Goal: Transaction & Acquisition: Register for event/course

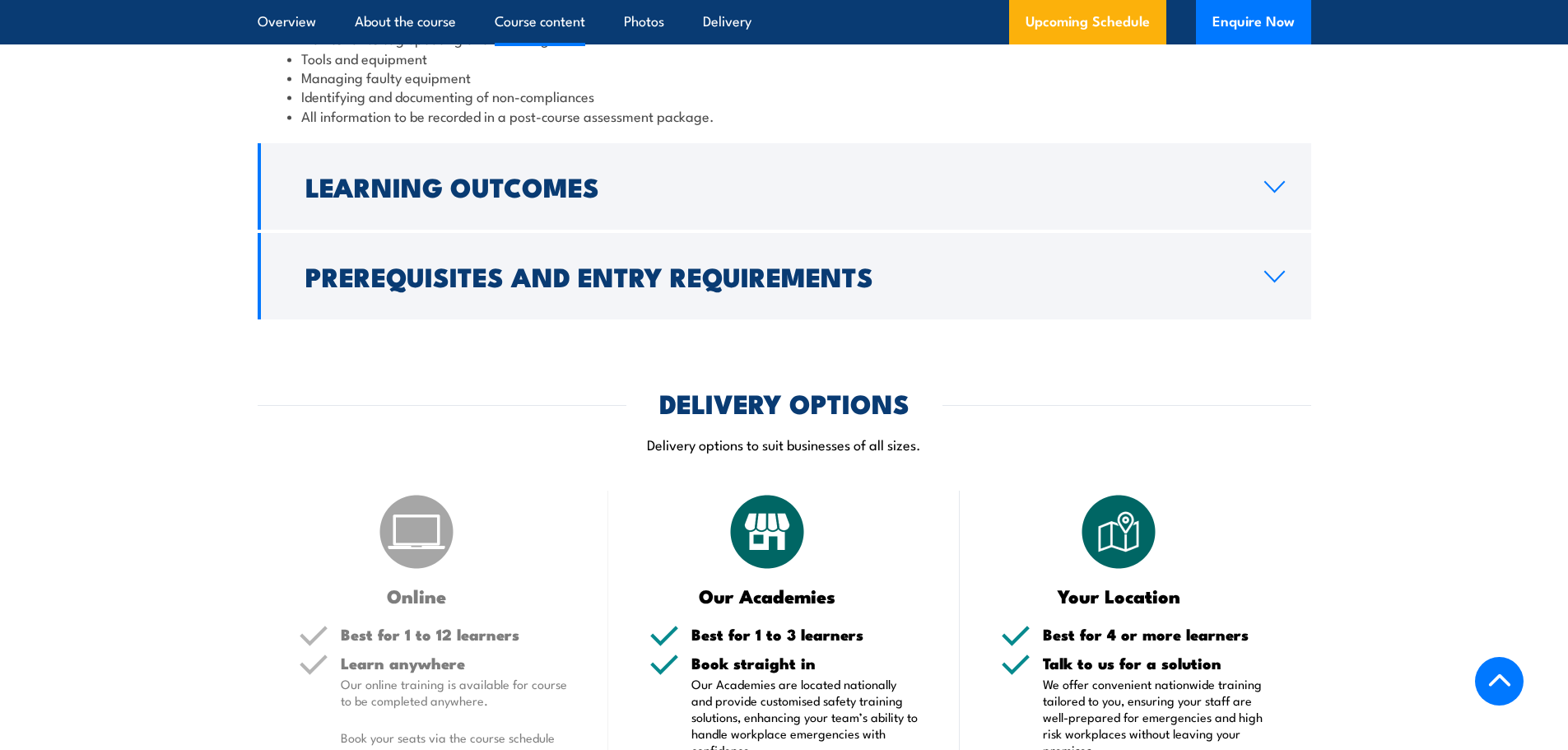
scroll to position [1976, 0]
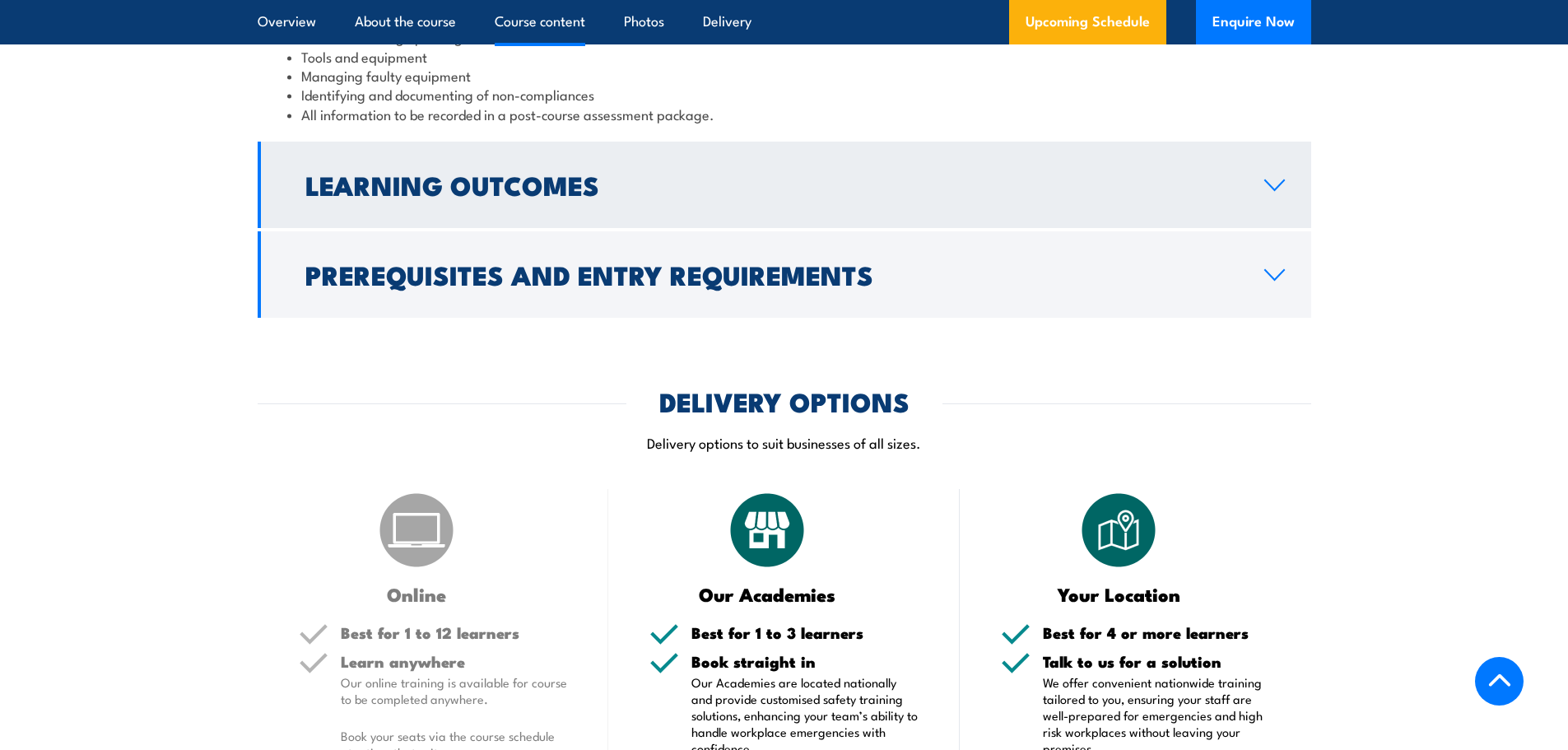
click at [506, 196] on h2 "Learning Outcomes" at bounding box center [772, 184] width 932 height 23
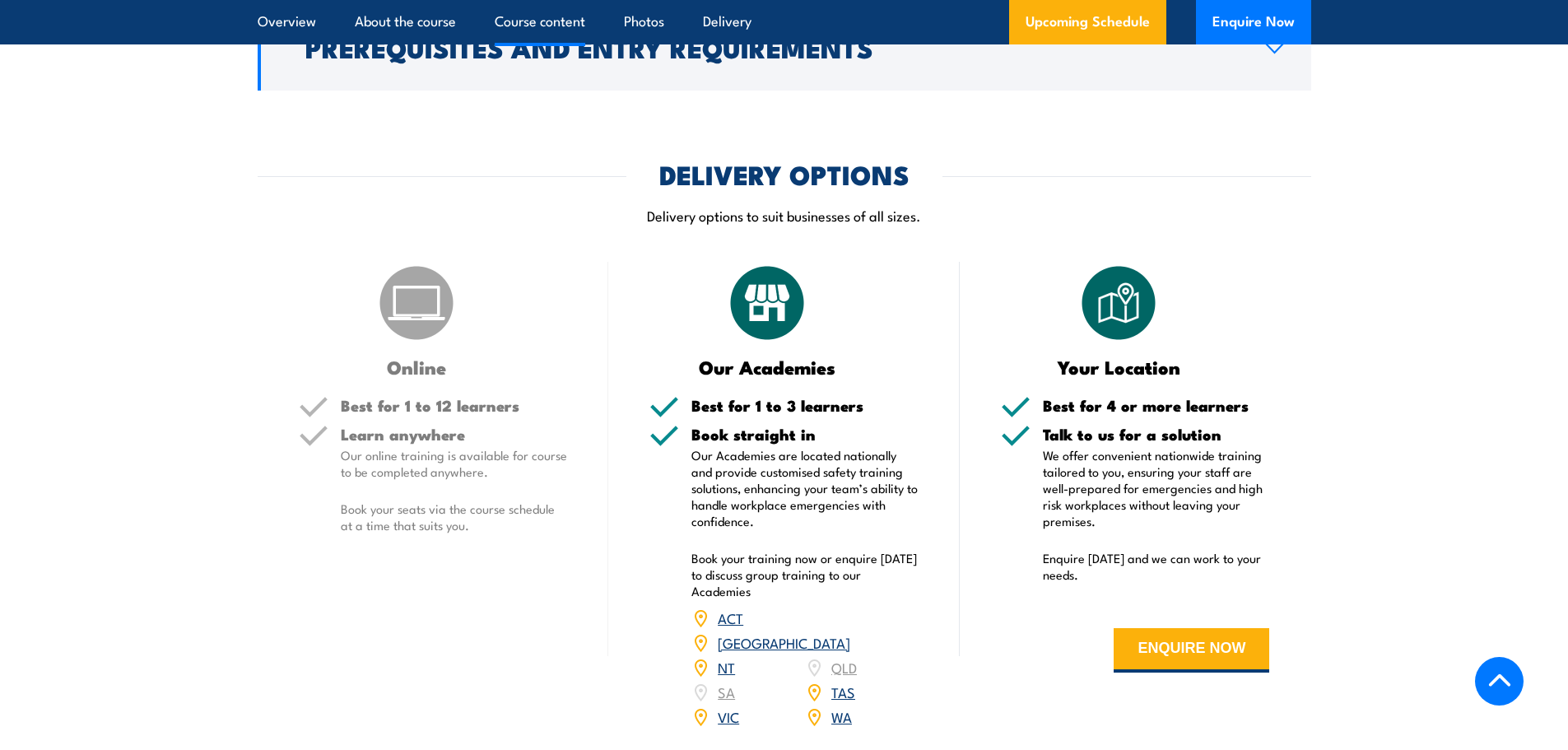
scroll to position [1844, 0]
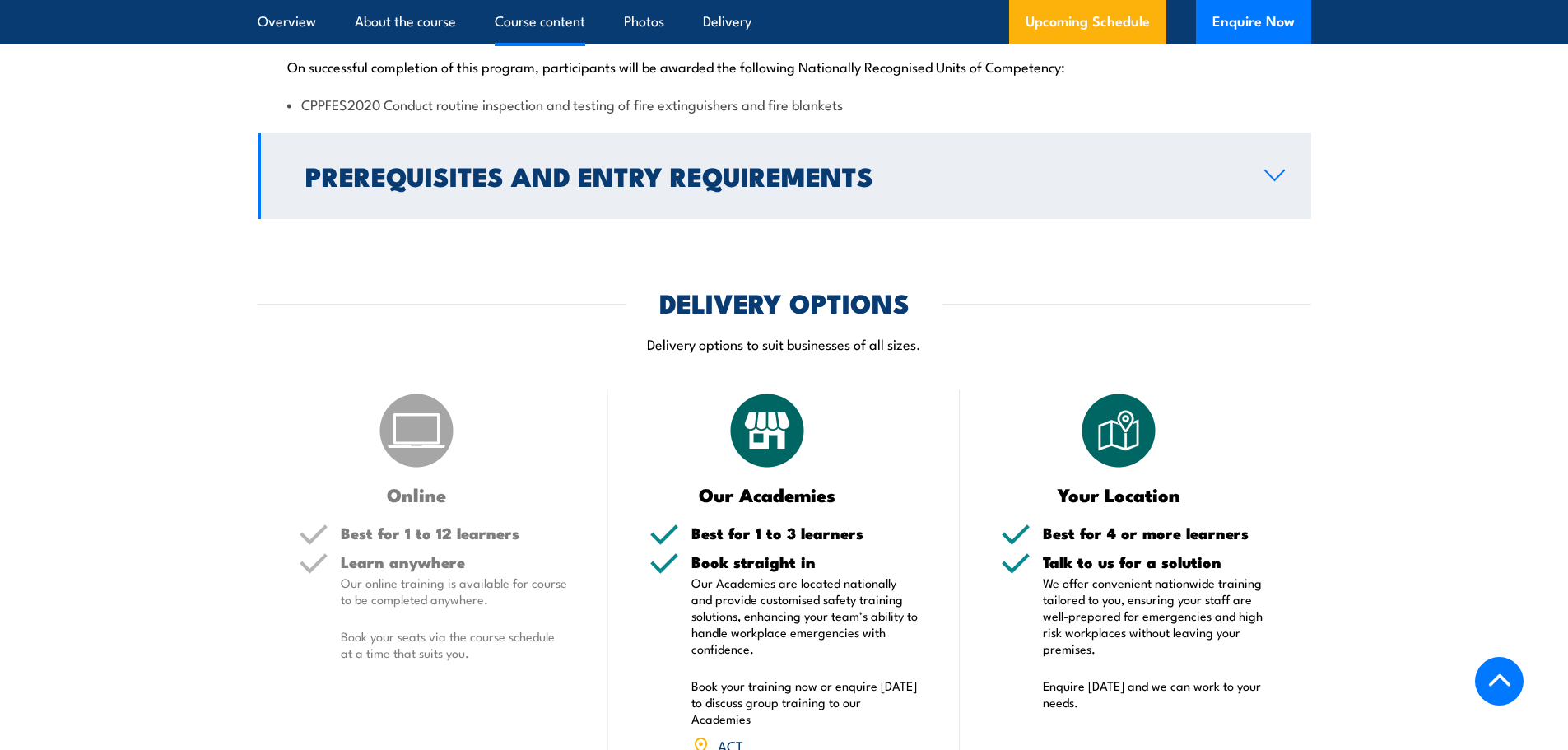
click at [534, 187] on h2 "Prerequisites and Entry Requirements" at bounding box center [772, 175] width 932 height 23
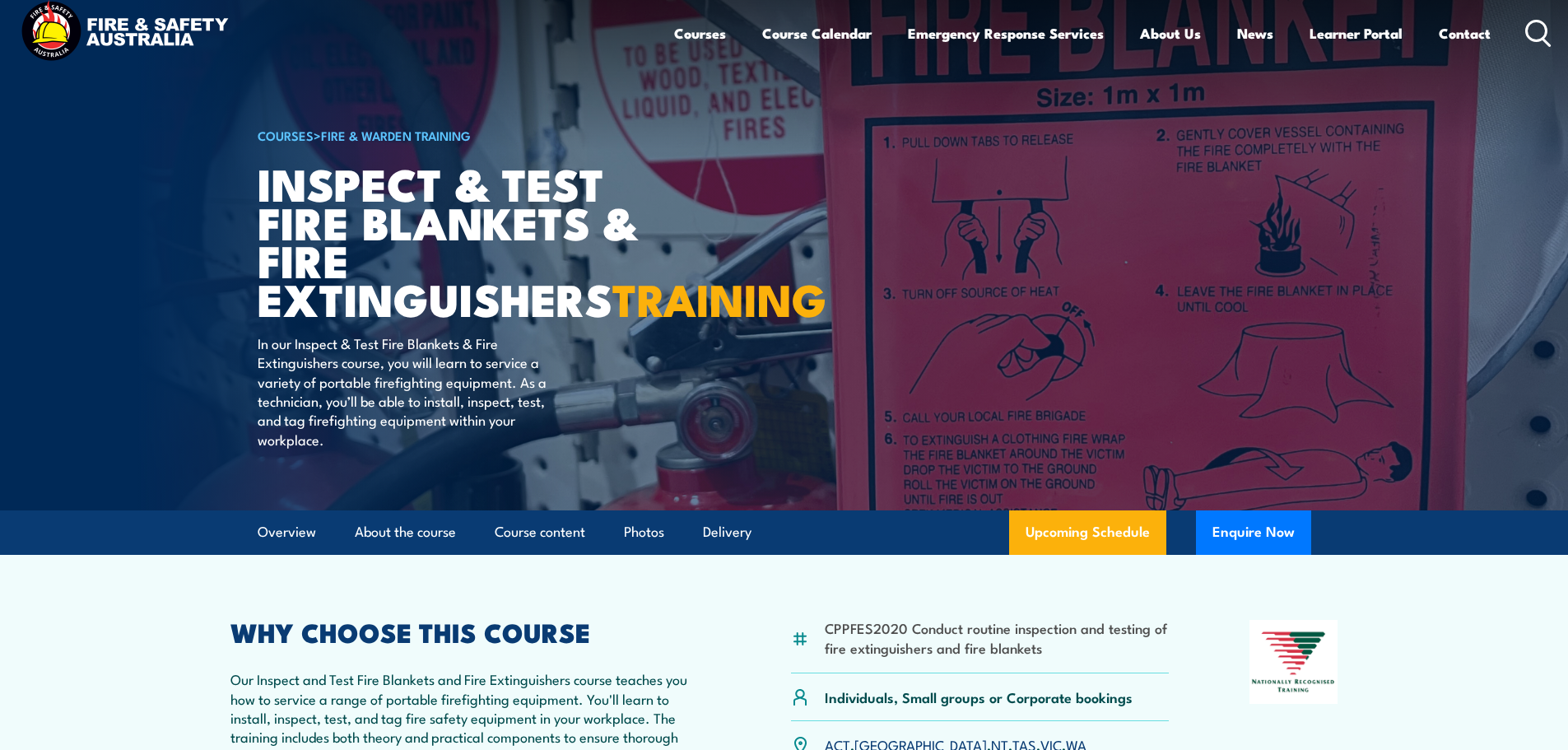
scroll to position [0, 0]
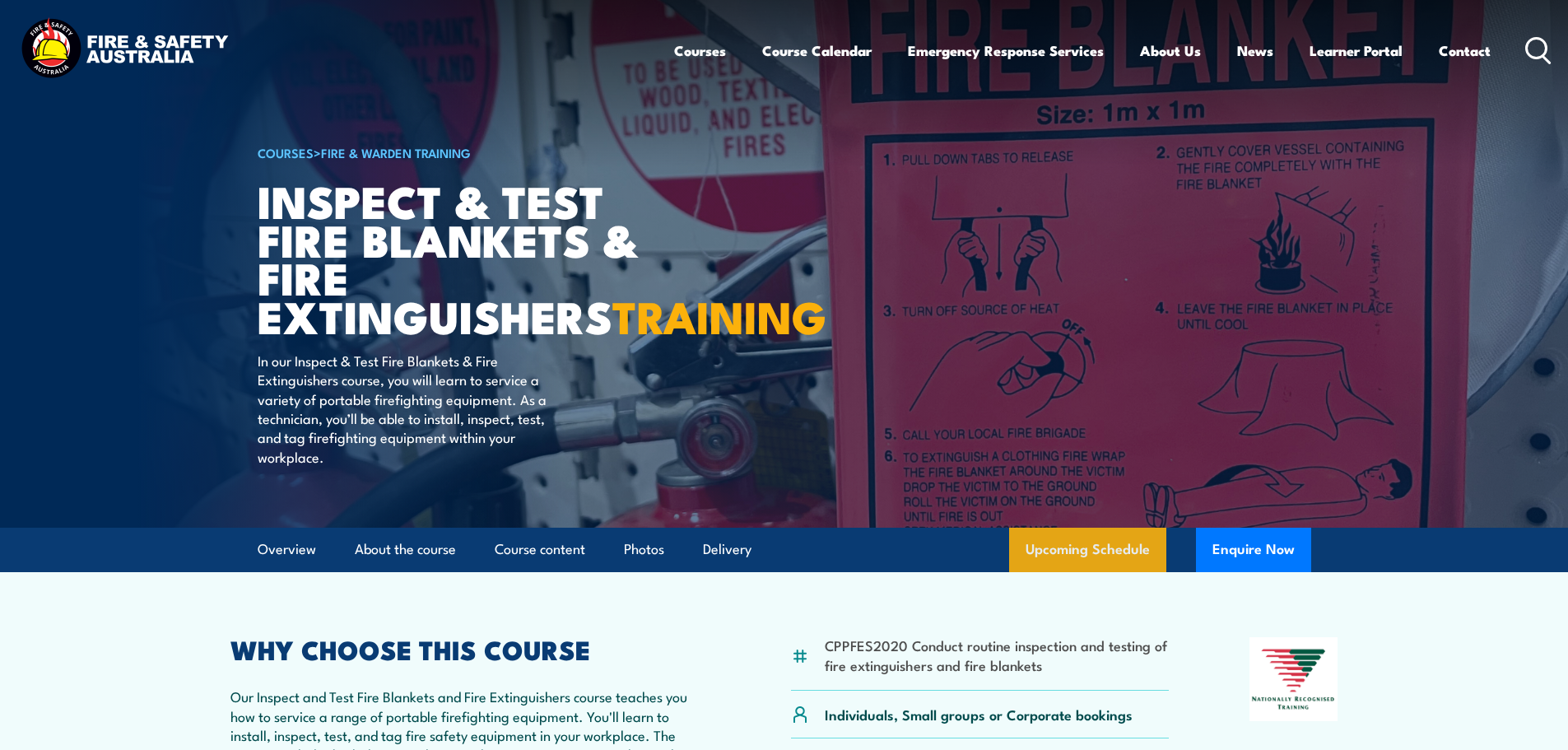
click at [1038, 572] on link "Upcoming Schedule" at bounding box center [1088, 549] width 157 height 44
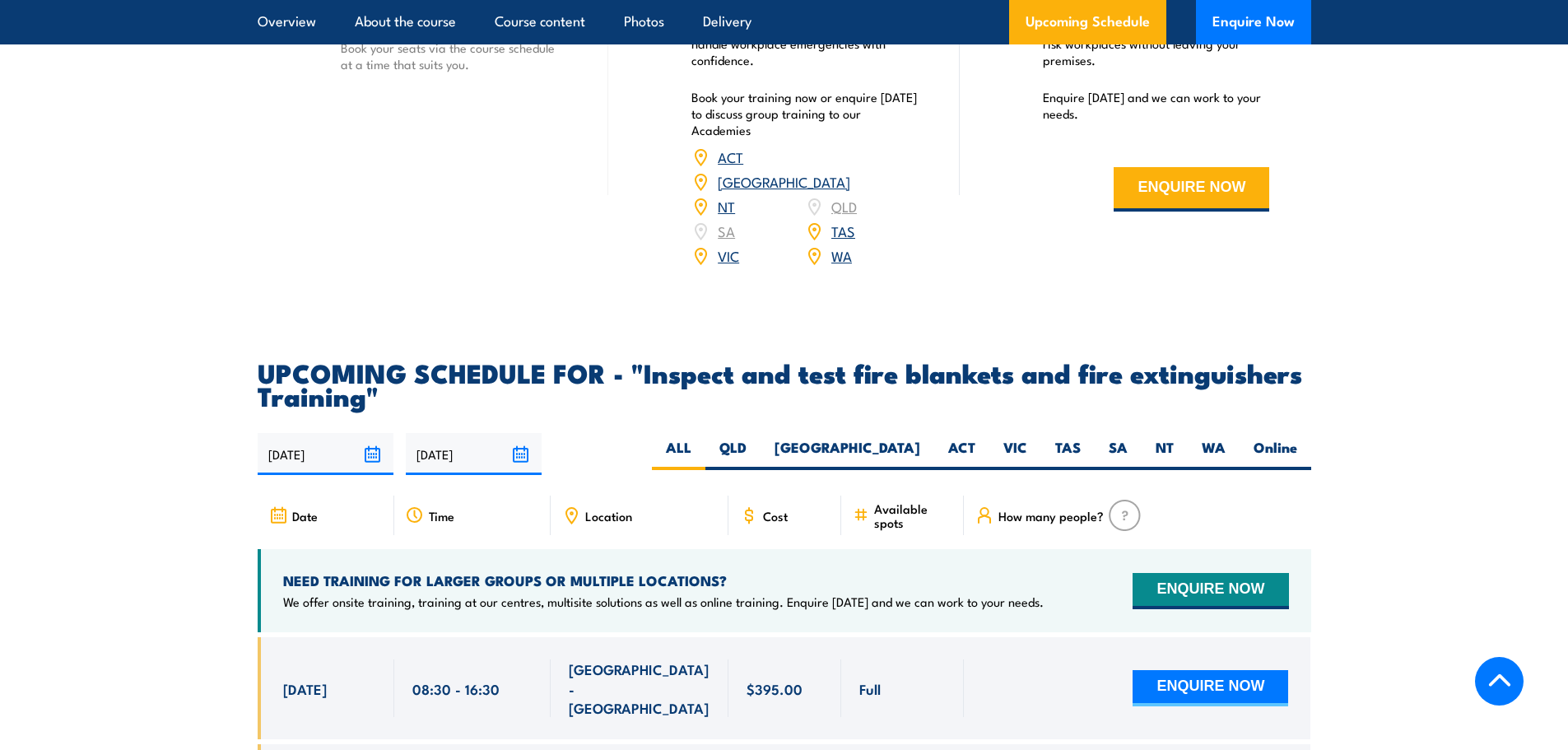
scroll to position [2558, 0]
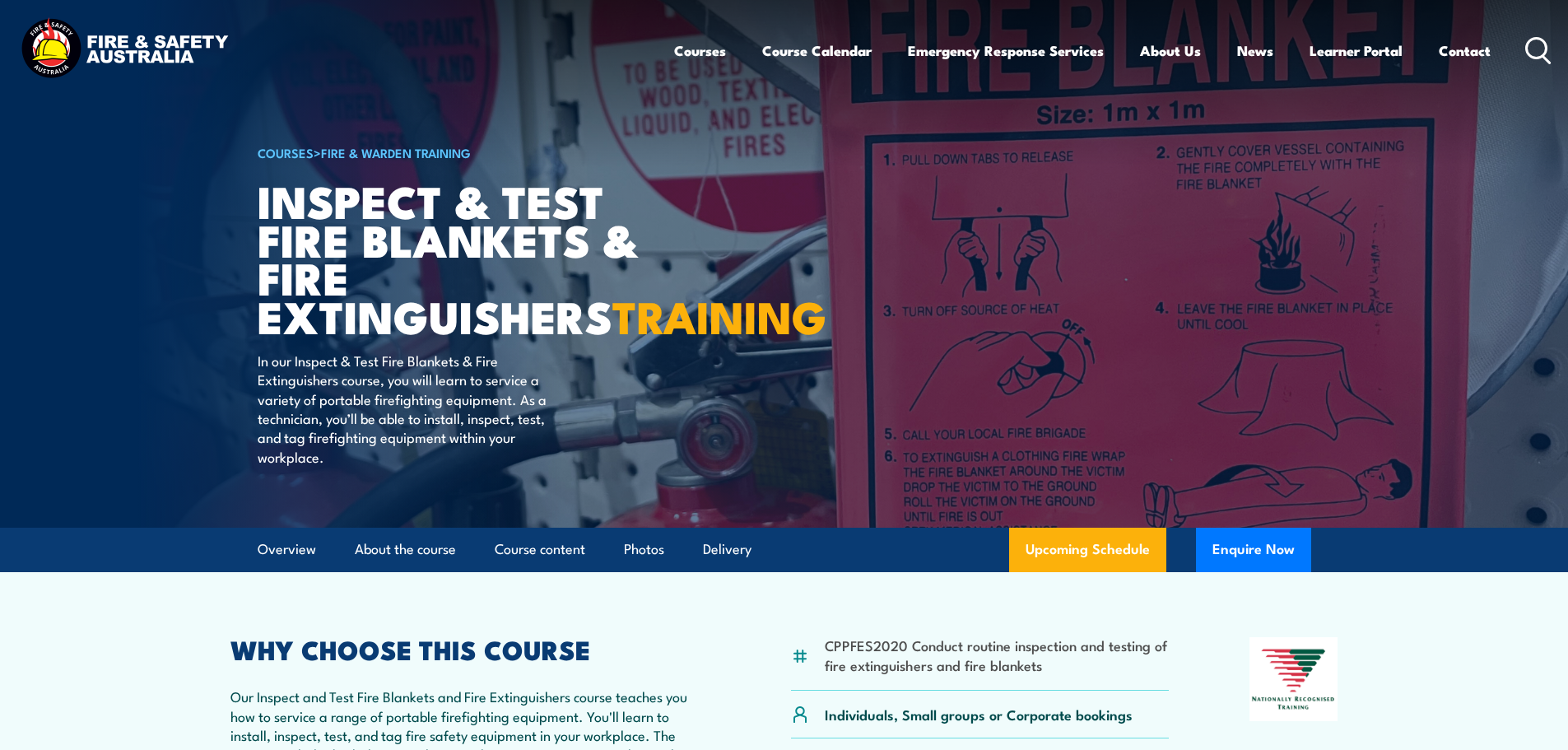
scroll to position [494, 0]
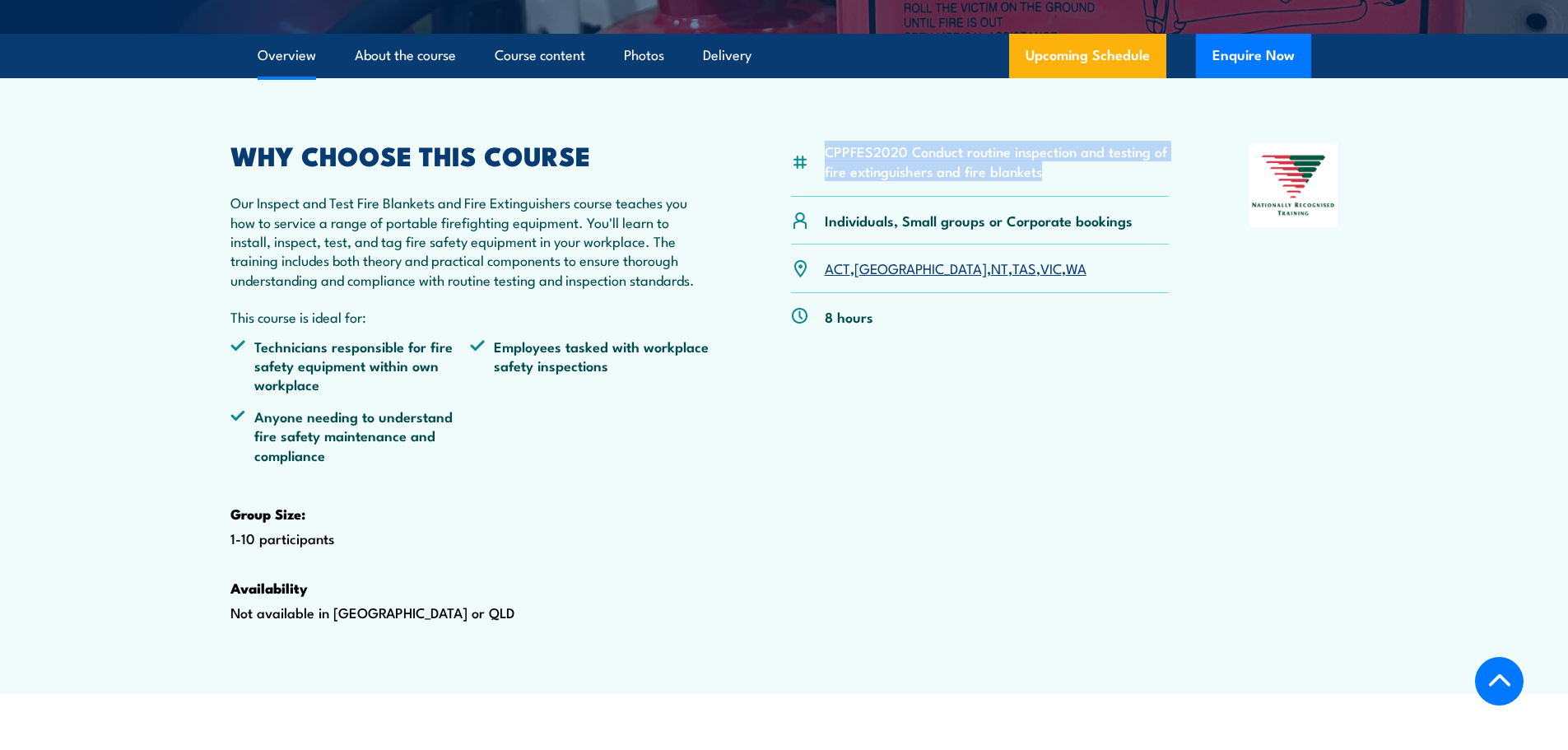
drag, startPoint x: 1061, startPoint y: 216, endPoint x: 823, endPoint y: 193, distance: 239.1
click at [823, 193] on div "CPPFES2020 Conduct routine inspection and testing of fire extinguishers and fir…" at bounding box center [980, 169] width 378 height 54
copy li "CPPFES2020 Conduct routine inspection and testing of fire extinguishers and fir…"
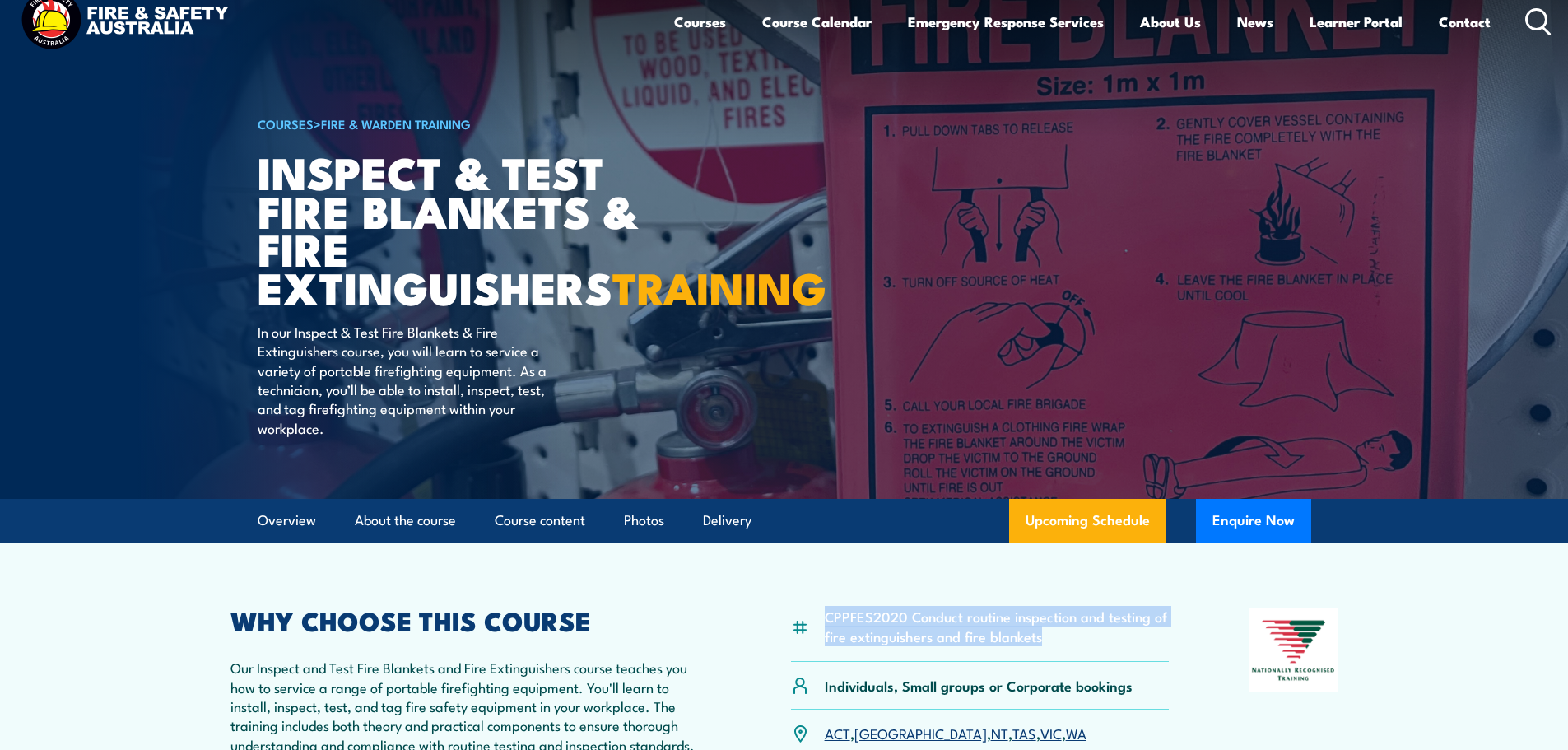
scroll to position [0, 0]
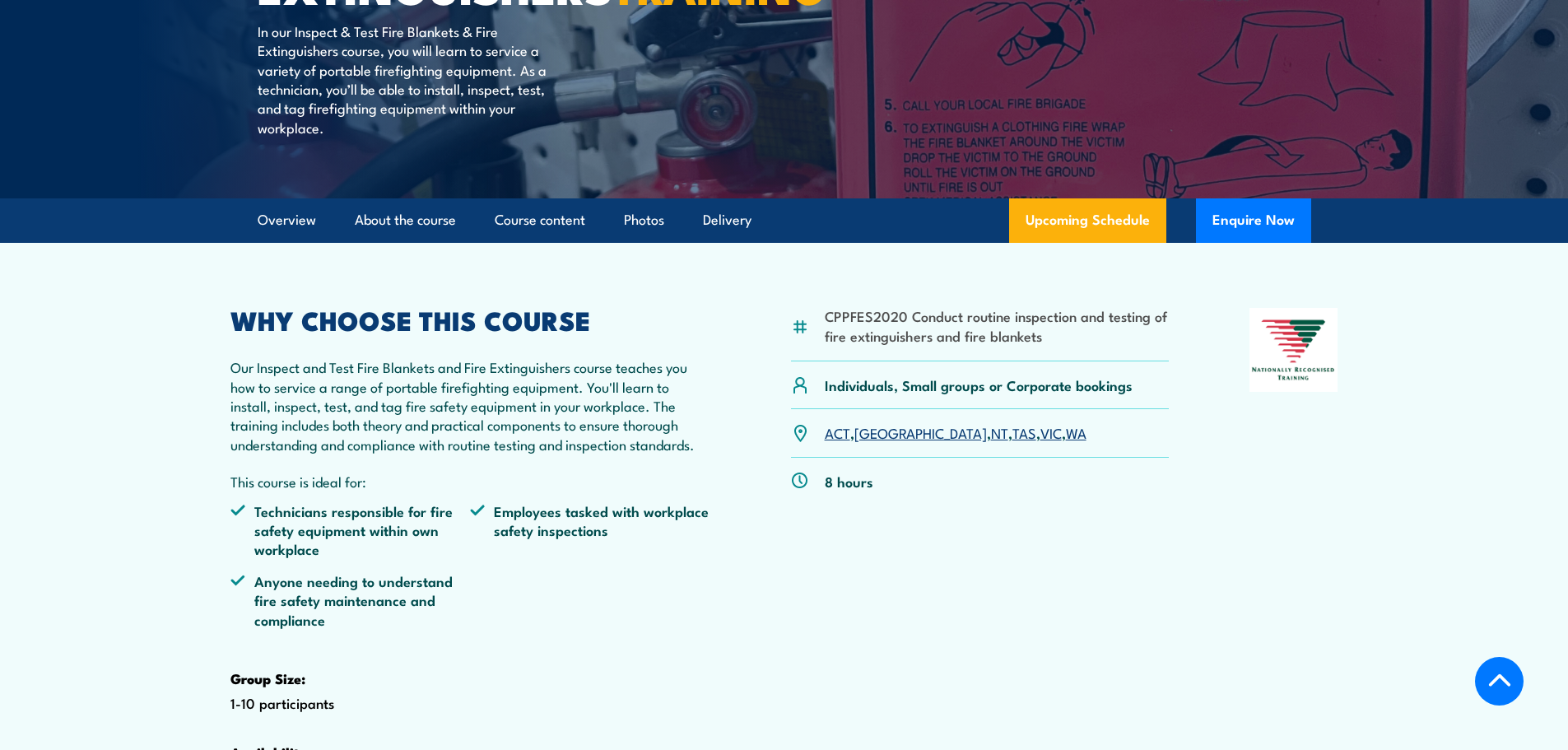
click at [878, 442] on link "[GEOGRAPHIC_DATA]" at bounding box center [921, 432] width 132 height 20
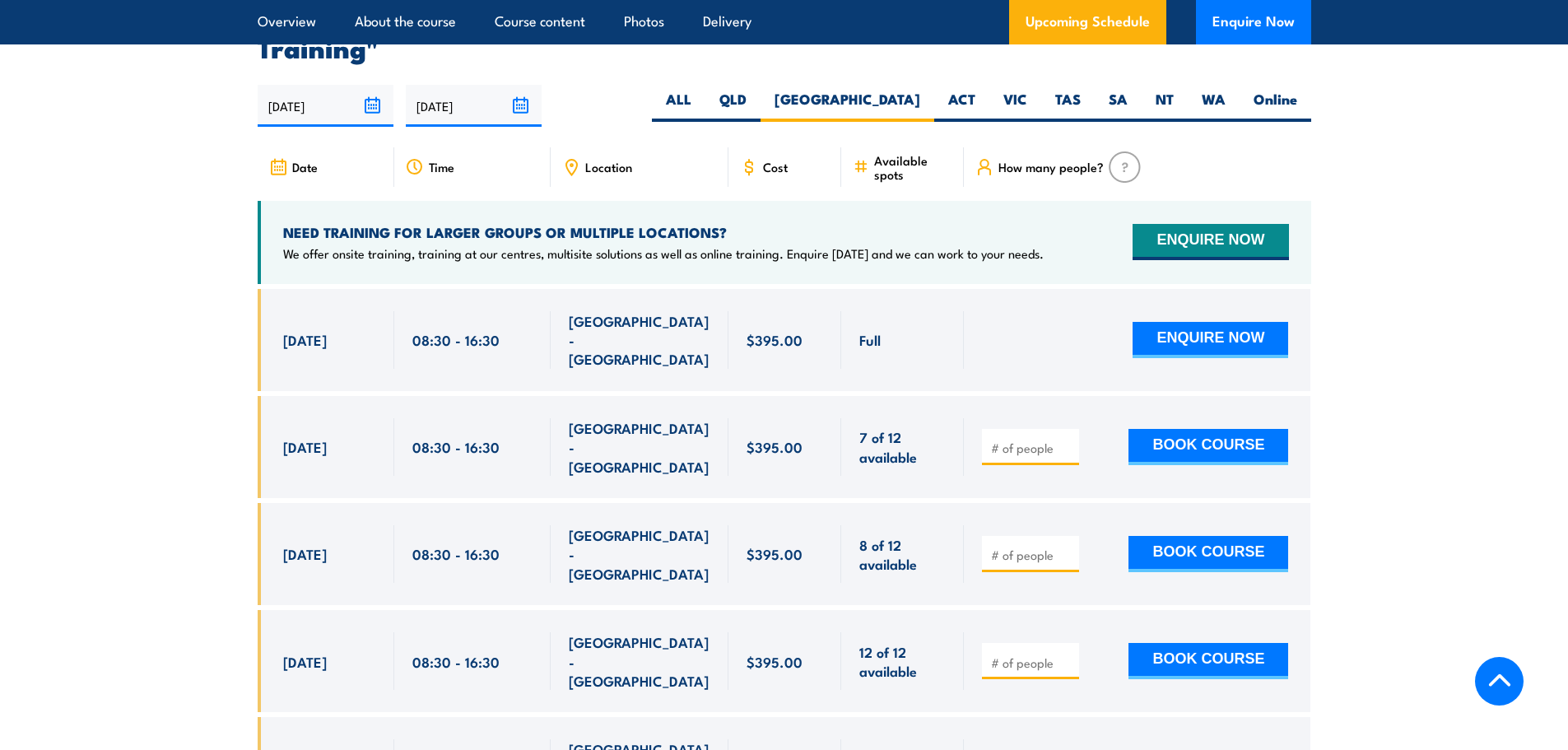
scroll to position [3140, 0]
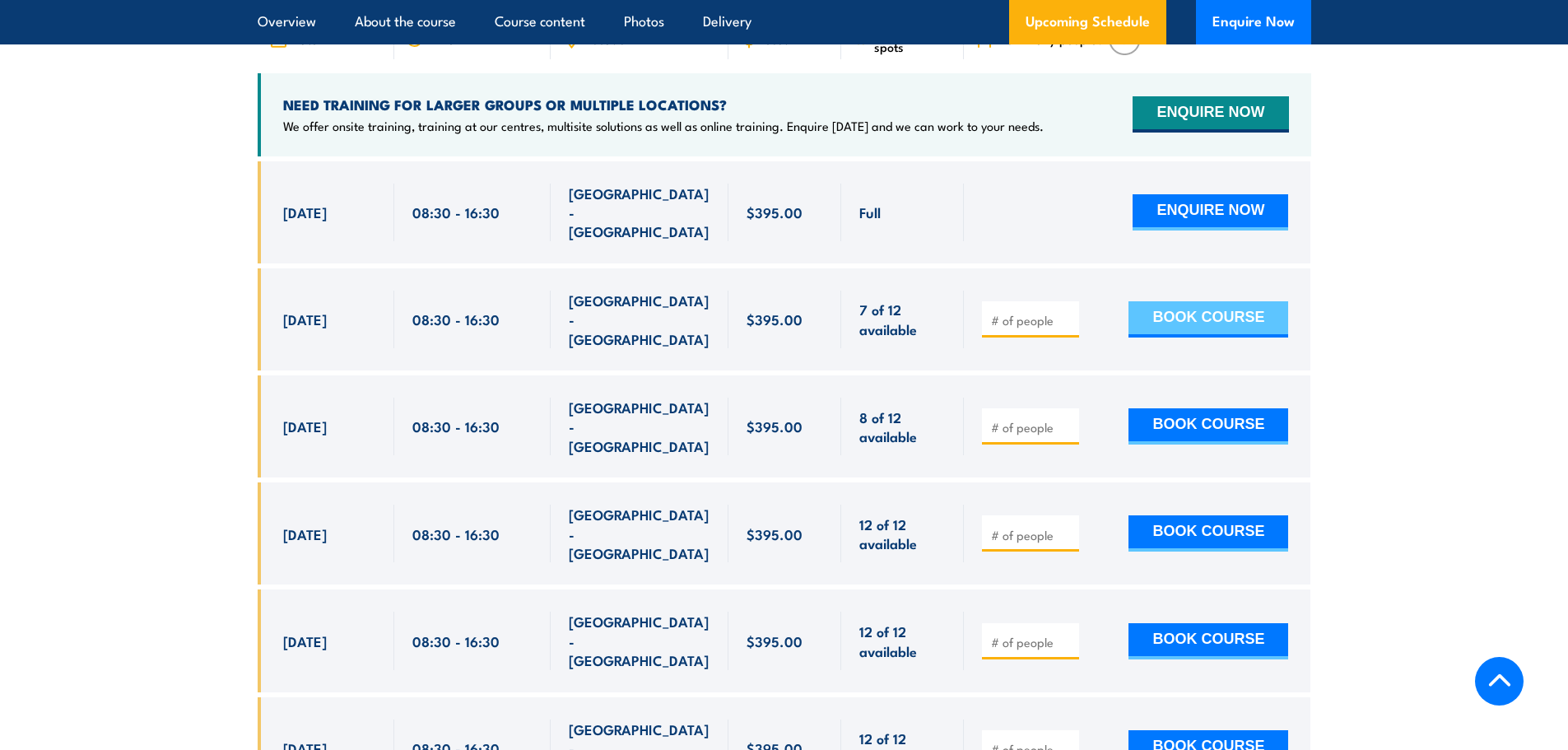
click at [1166, 324] on button "BOOK COURSE" at bounding box center [1208, 320] width 160 height 36
type input "1"
click at [1066, 317] on input "1" at bounding box center [1032, 320] width 82 height 16
click at [1148, 315] on button "BOOK COURSE" at bounding box center [1208, 320] width 160 height 36
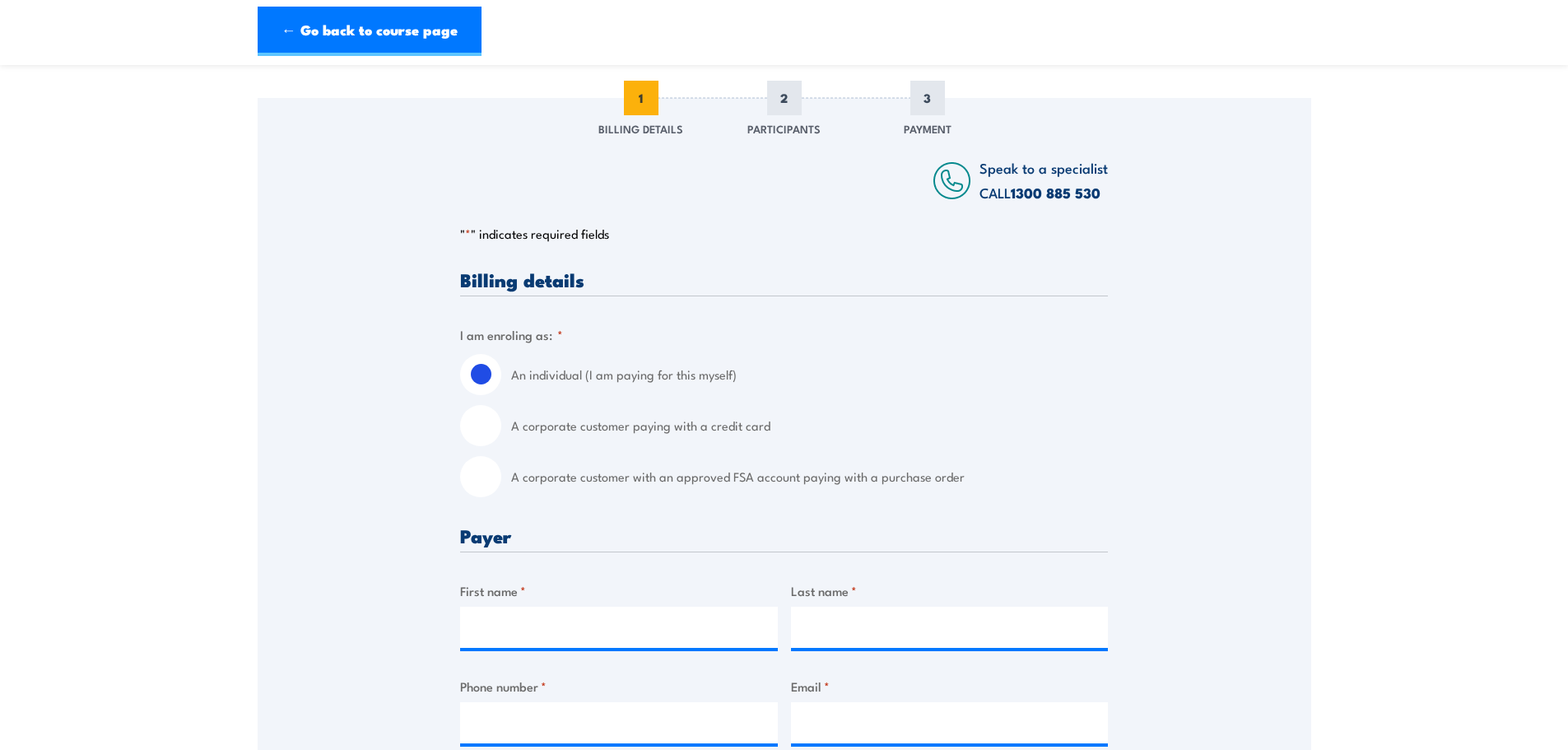
scroll to position [247, 0]
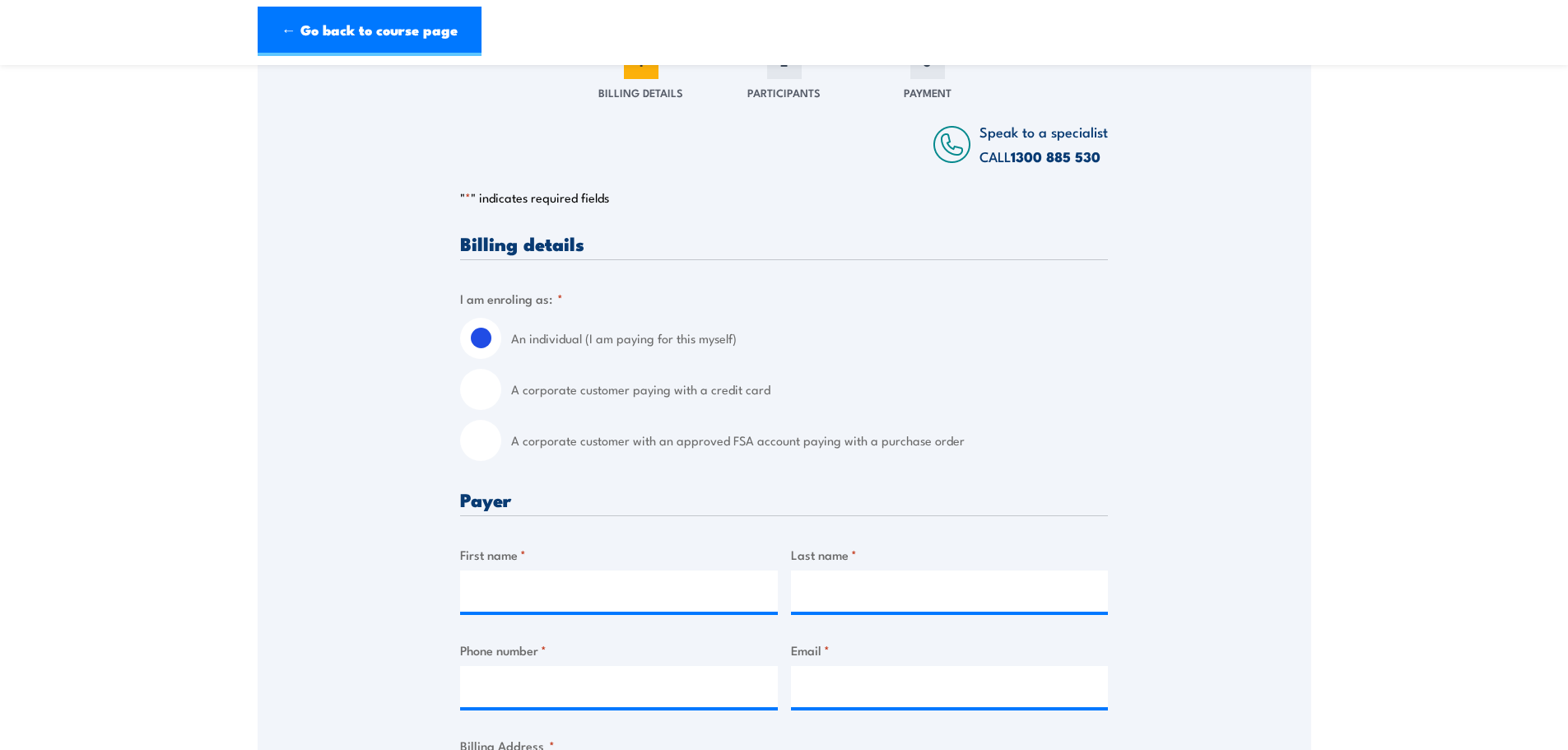
click at [466, 448] on input "A corporate customer with an approved FSA account paying with a purchase order" at bounding box center [481, 441] width 42 height 42
radio input "true"
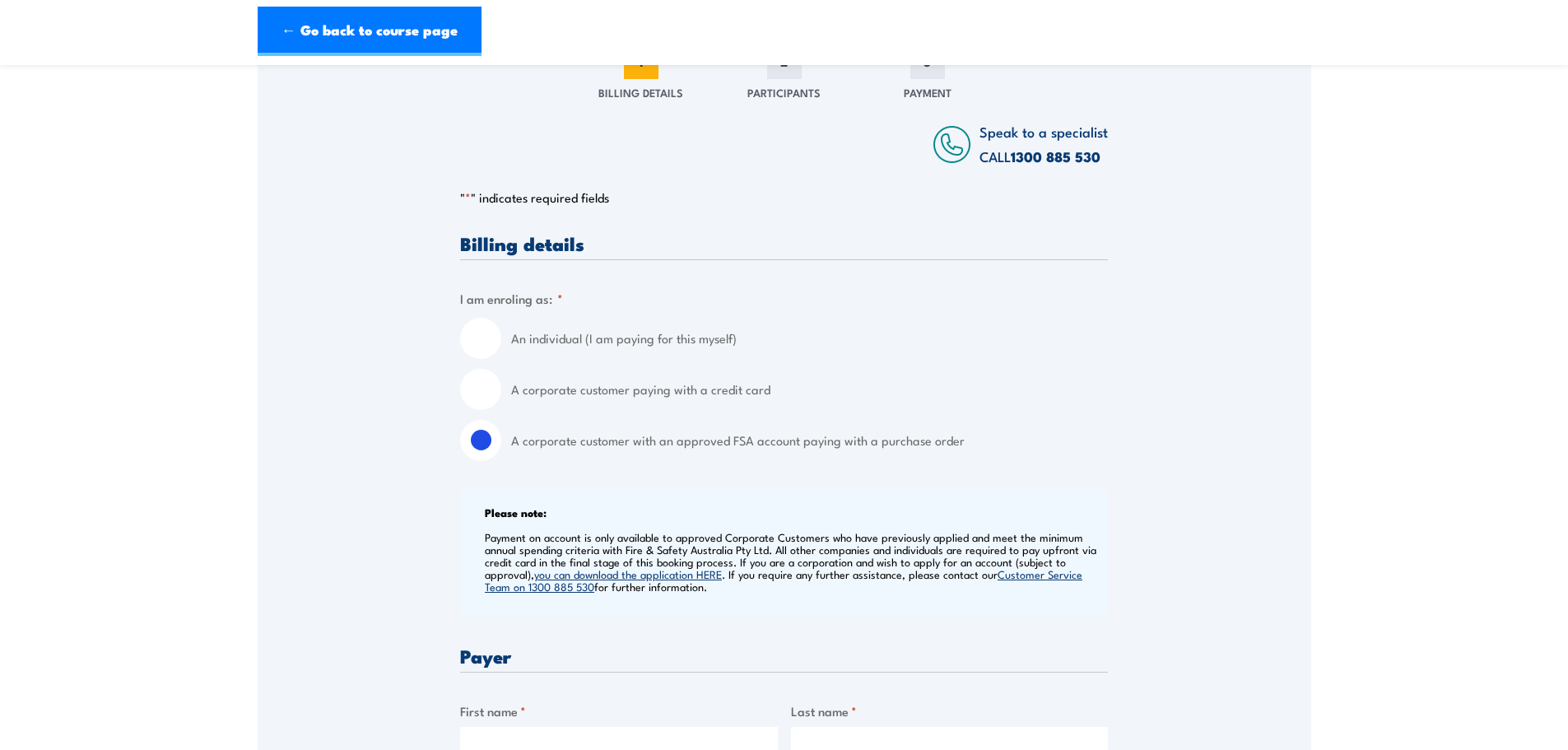
click at [486, 394] on input "A corporate customer paying with a credit card" at bounding box center [481, 390] width 42 height 42
radio input "true"
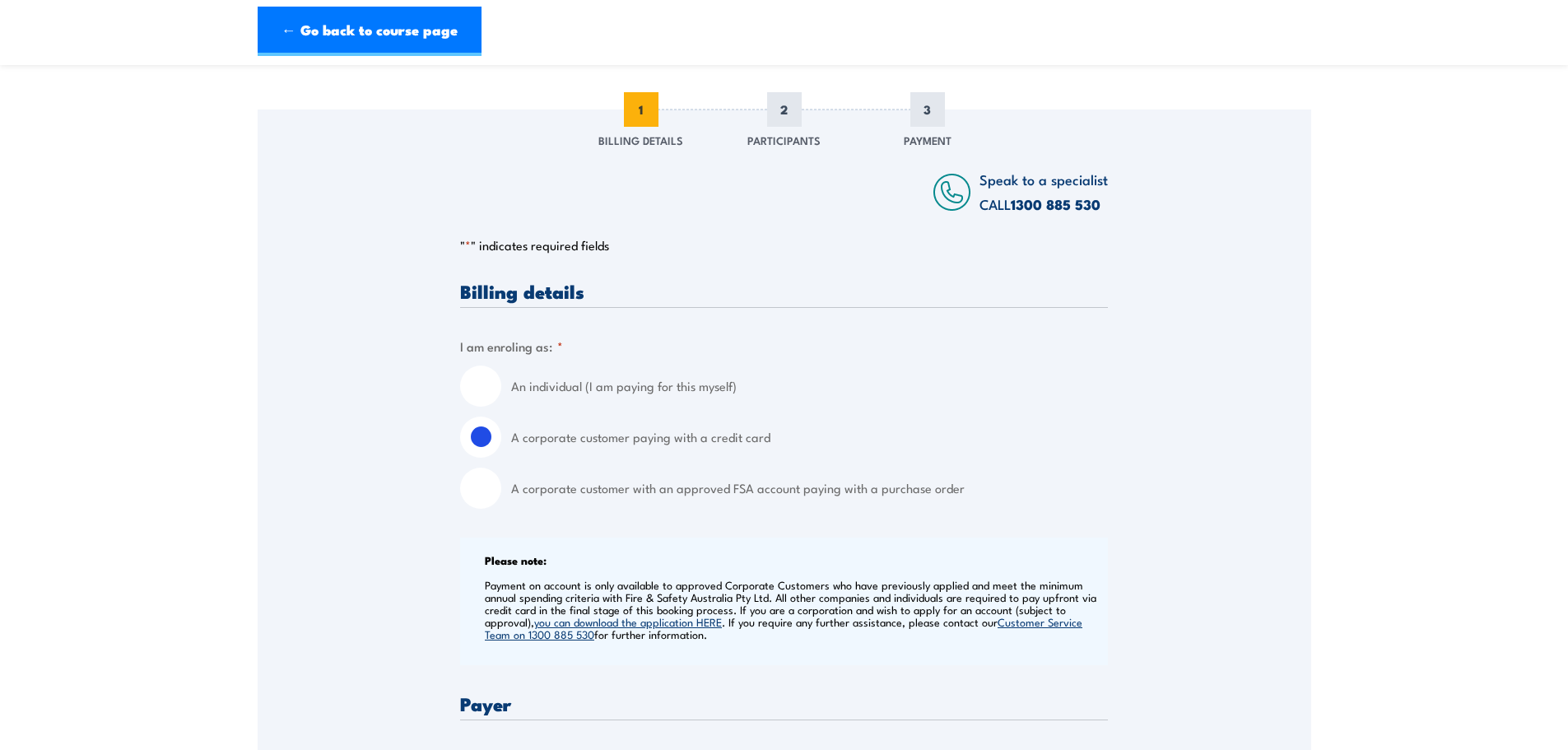
scroll to position [0, 0]
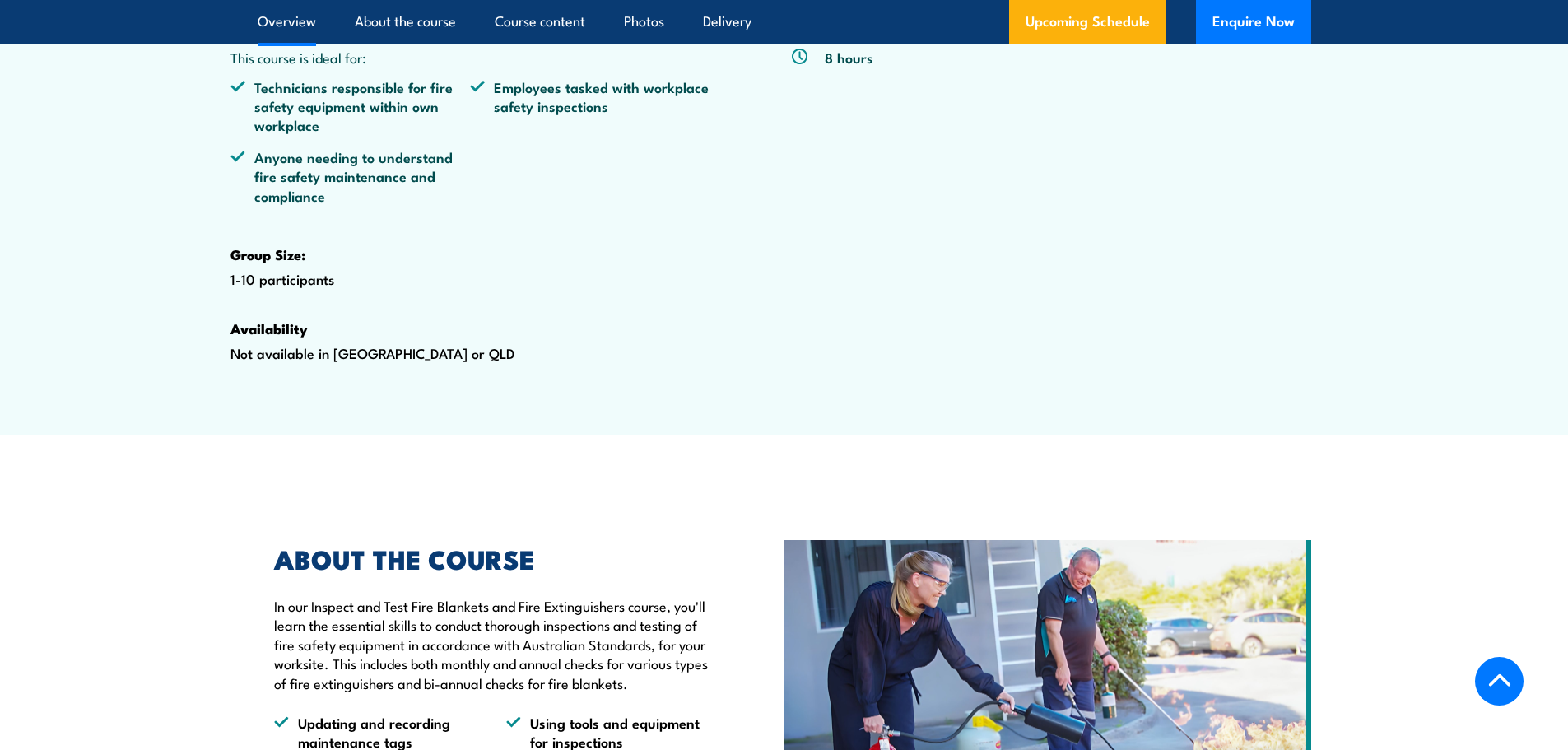
scroll to position [753, 0]
